Goal: Information Seeking & Learning: Learn about a topic

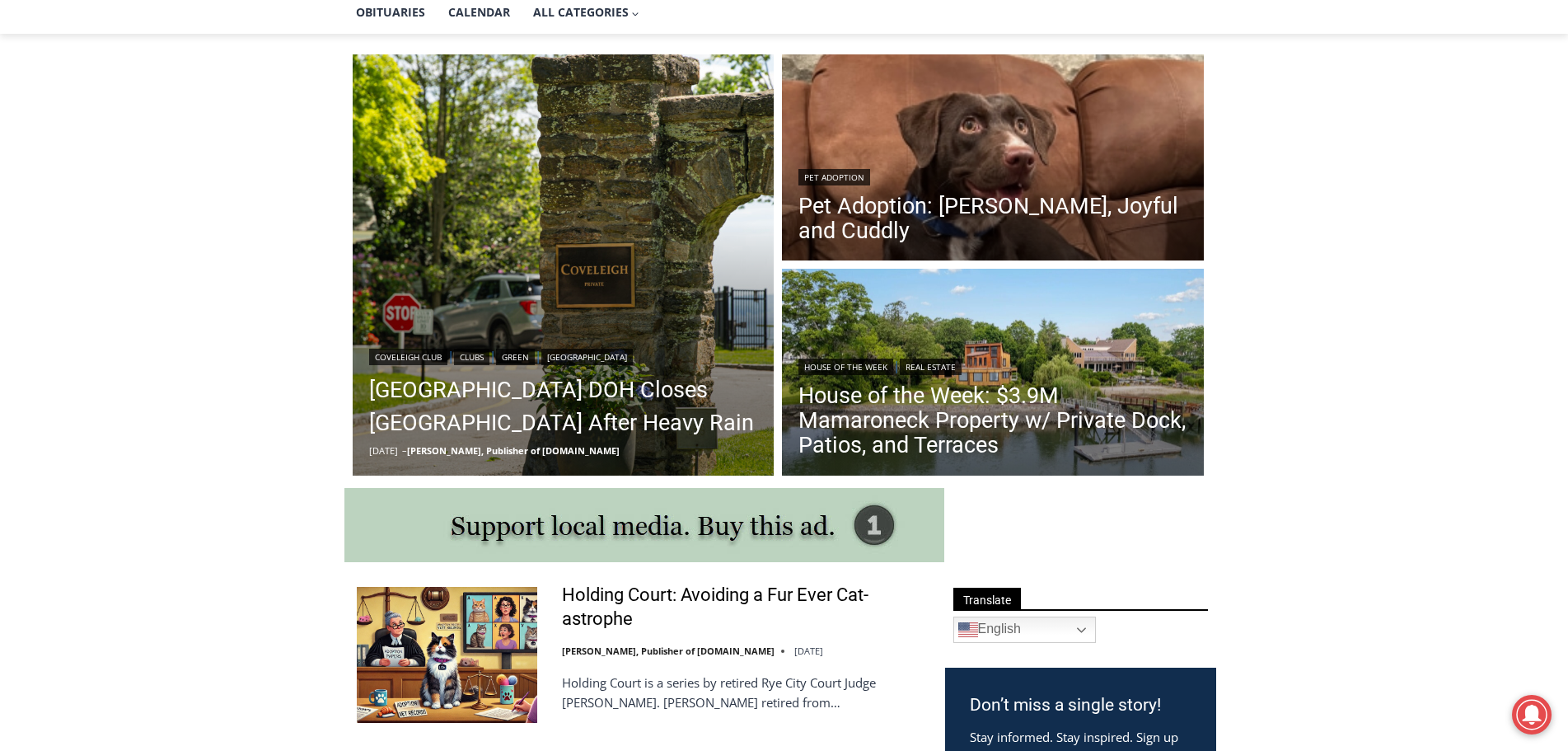
scroll to position [413, 0]
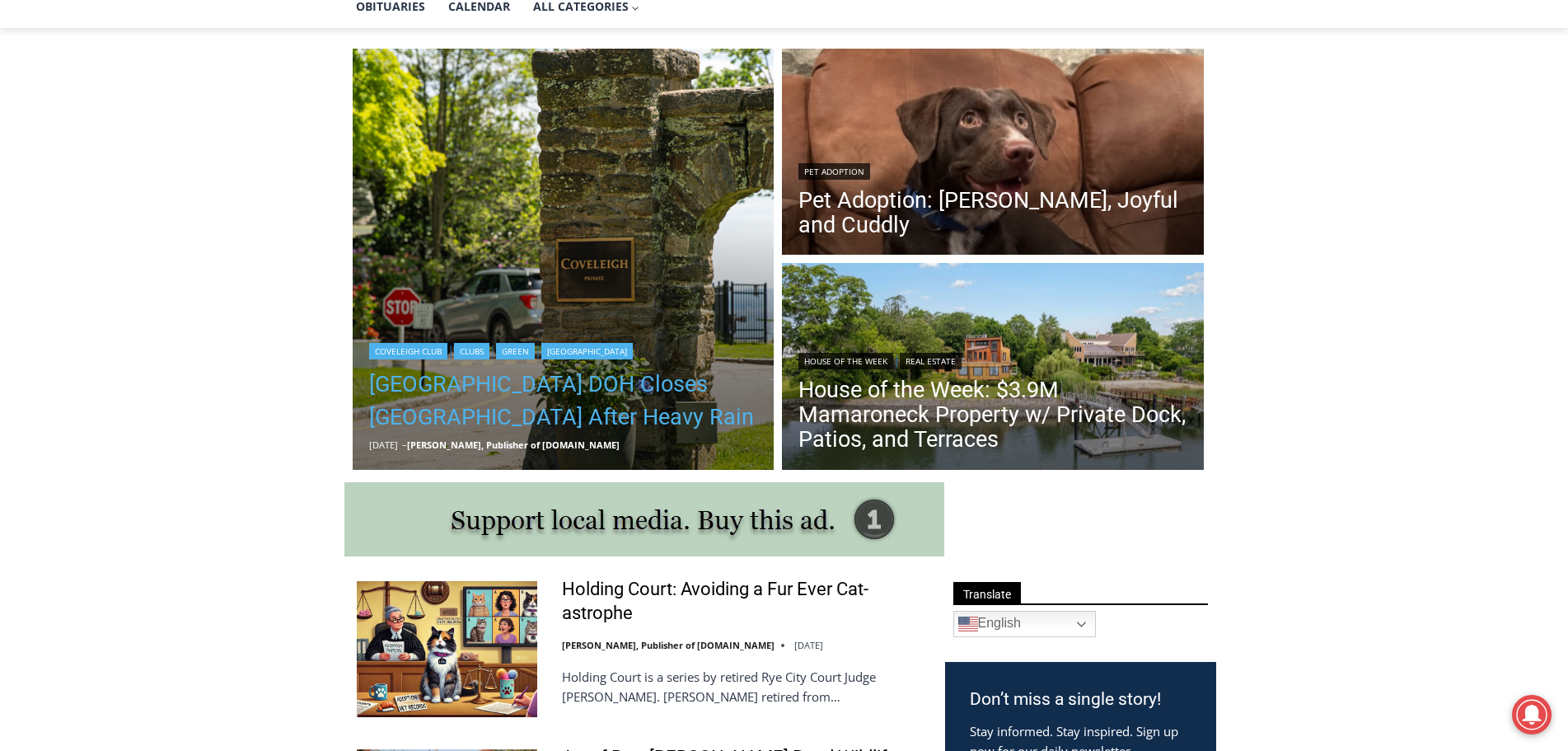
click at [589, 393] on link "[GEOGRAPHIC_DATA] DOH Closes [GEOGRAPHIC_DATA] After Heavy Rain" at bounding box center [563, 400] width 389 height 66
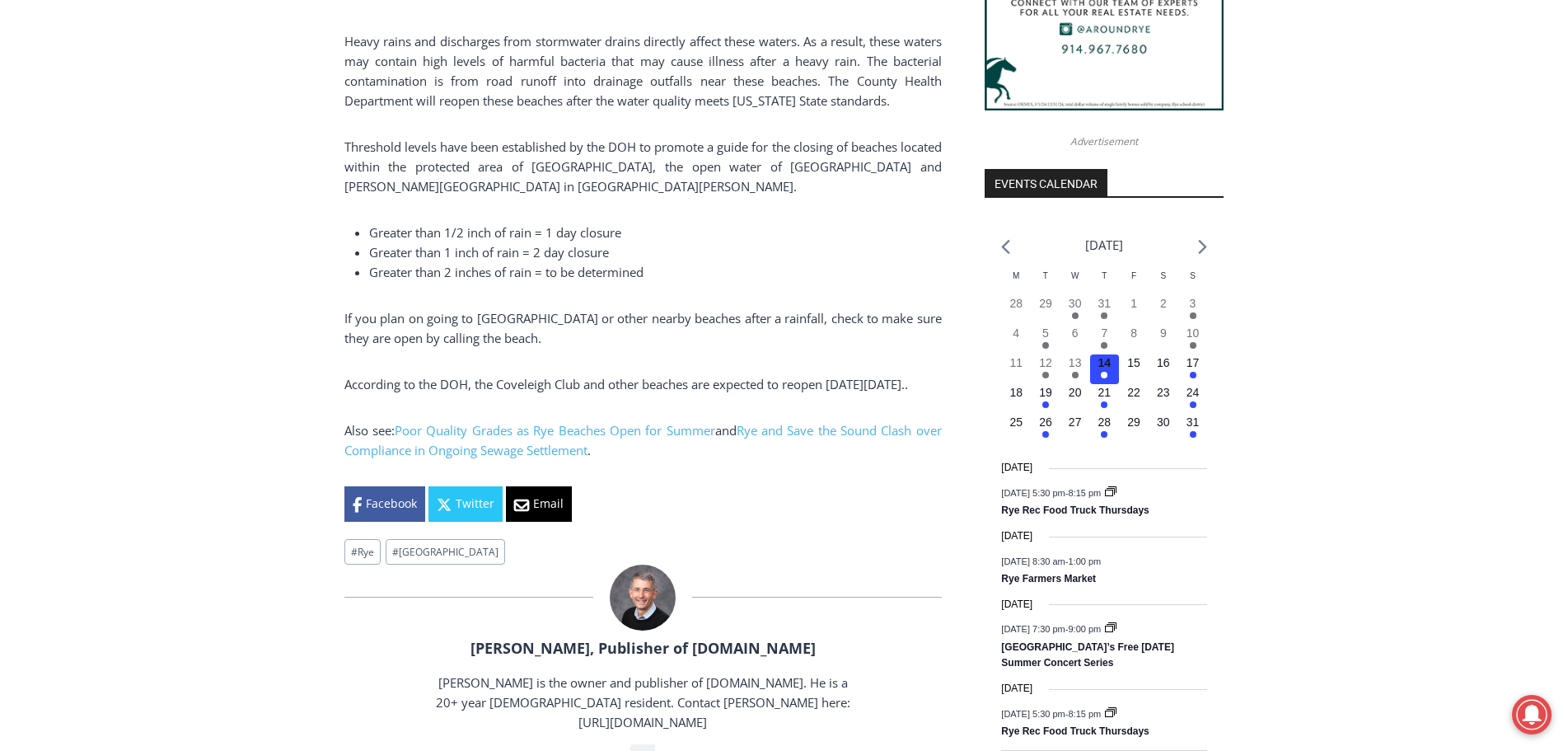
scroll to position [1699, 0]
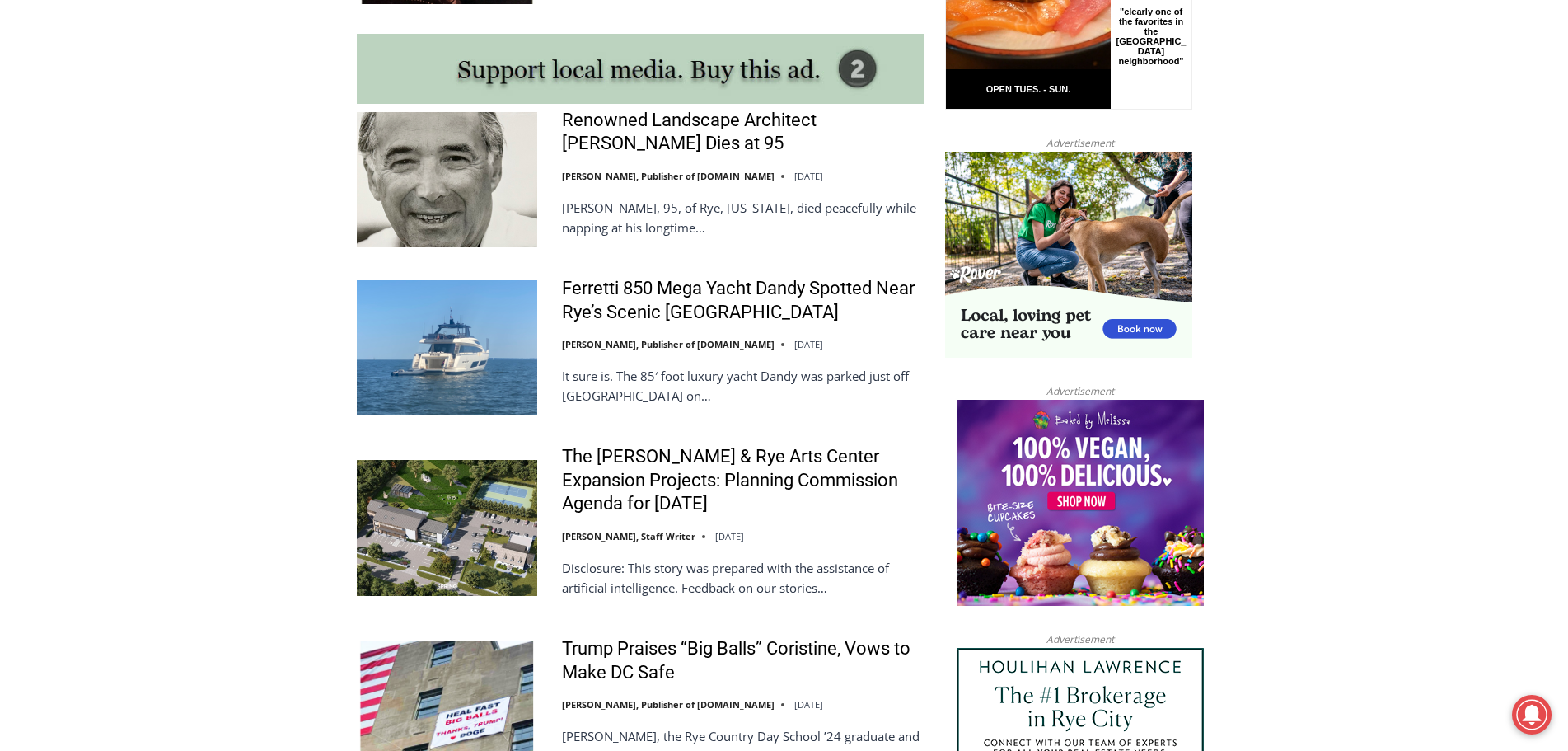
scroll to position [1471, 0]
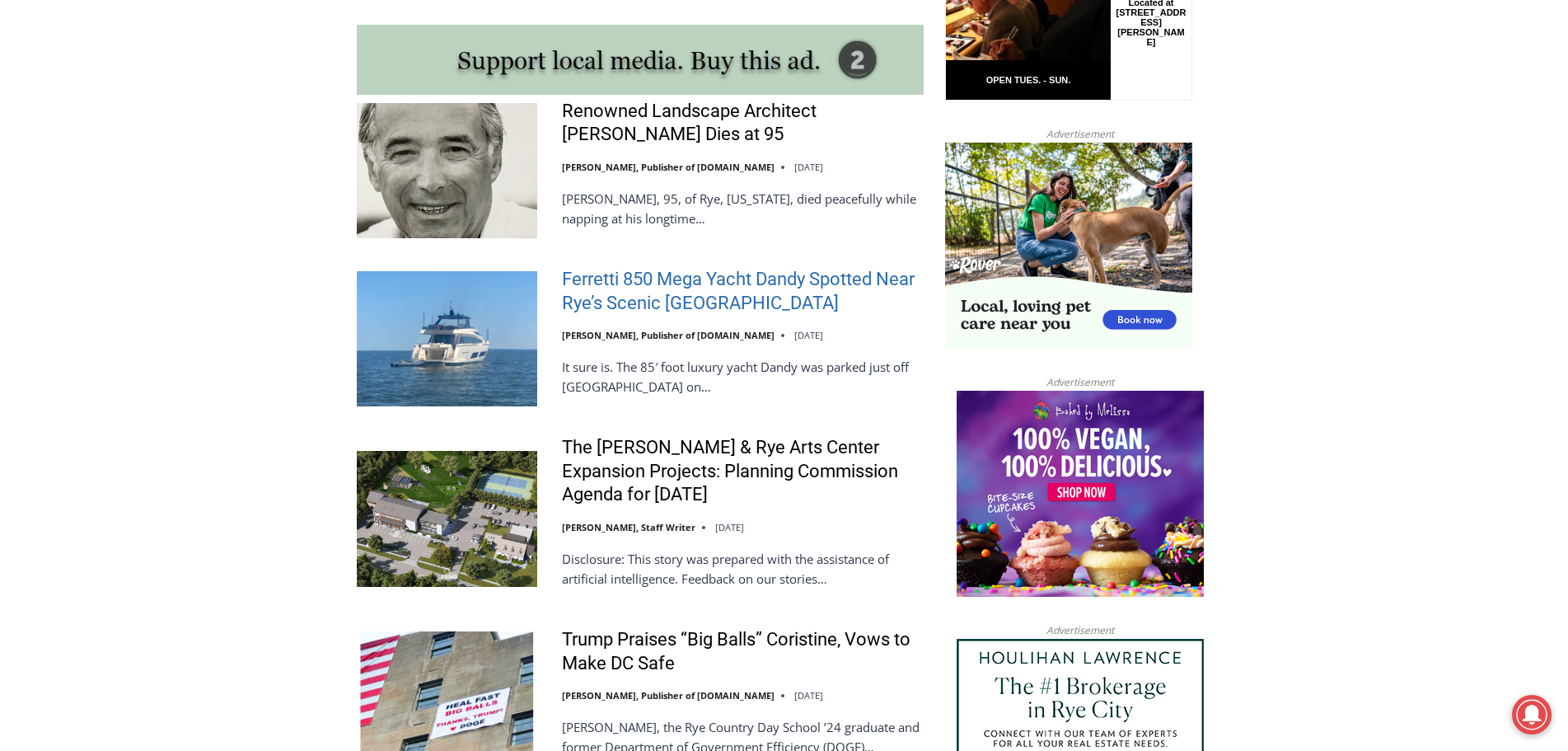
click at [642, 268] on link "Ferretti 850 Mega Yacht Dandy Spotted Near Rye’s Scenic [GEOGRAPHIC_DATA]" at bounding box center [743, 291] width 362 height 47
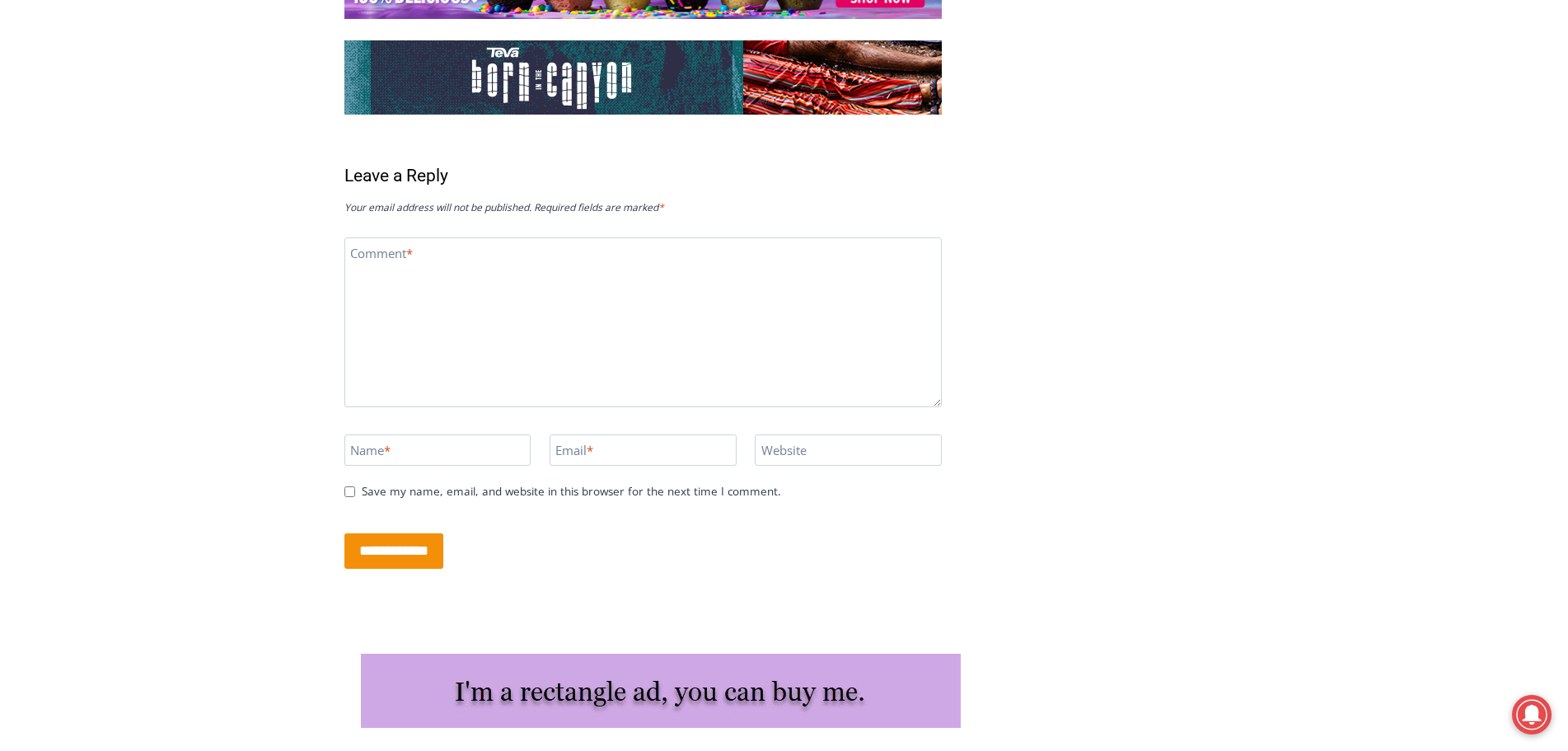
scroll to position [5493, 0]
